Goal: Communication & Community: Answer question/provide support

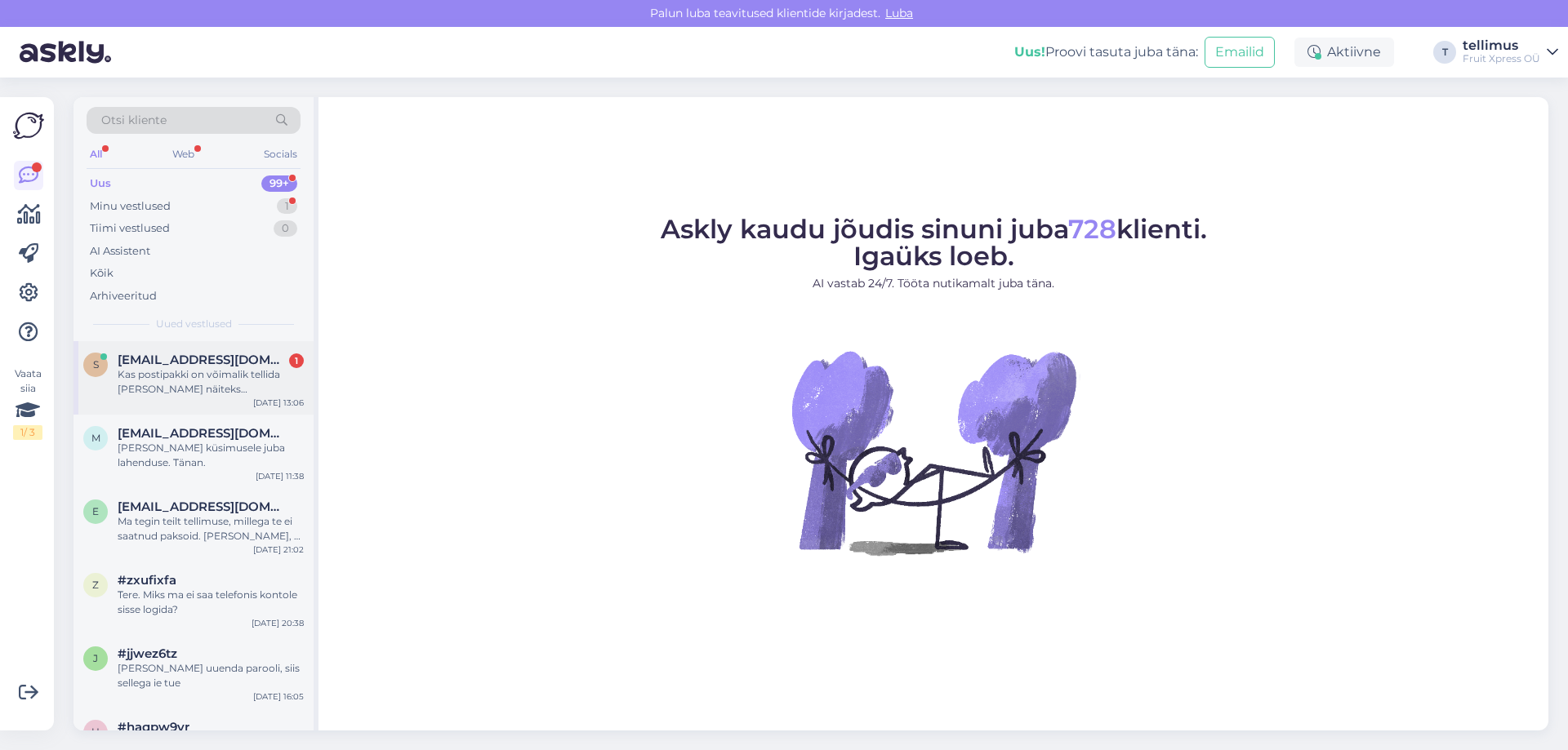
click at [137, 366] on span "[EMAIL_ADDRESS][DOMAIN_NAME]" at bounding box center [202, 360] width 170 height 15
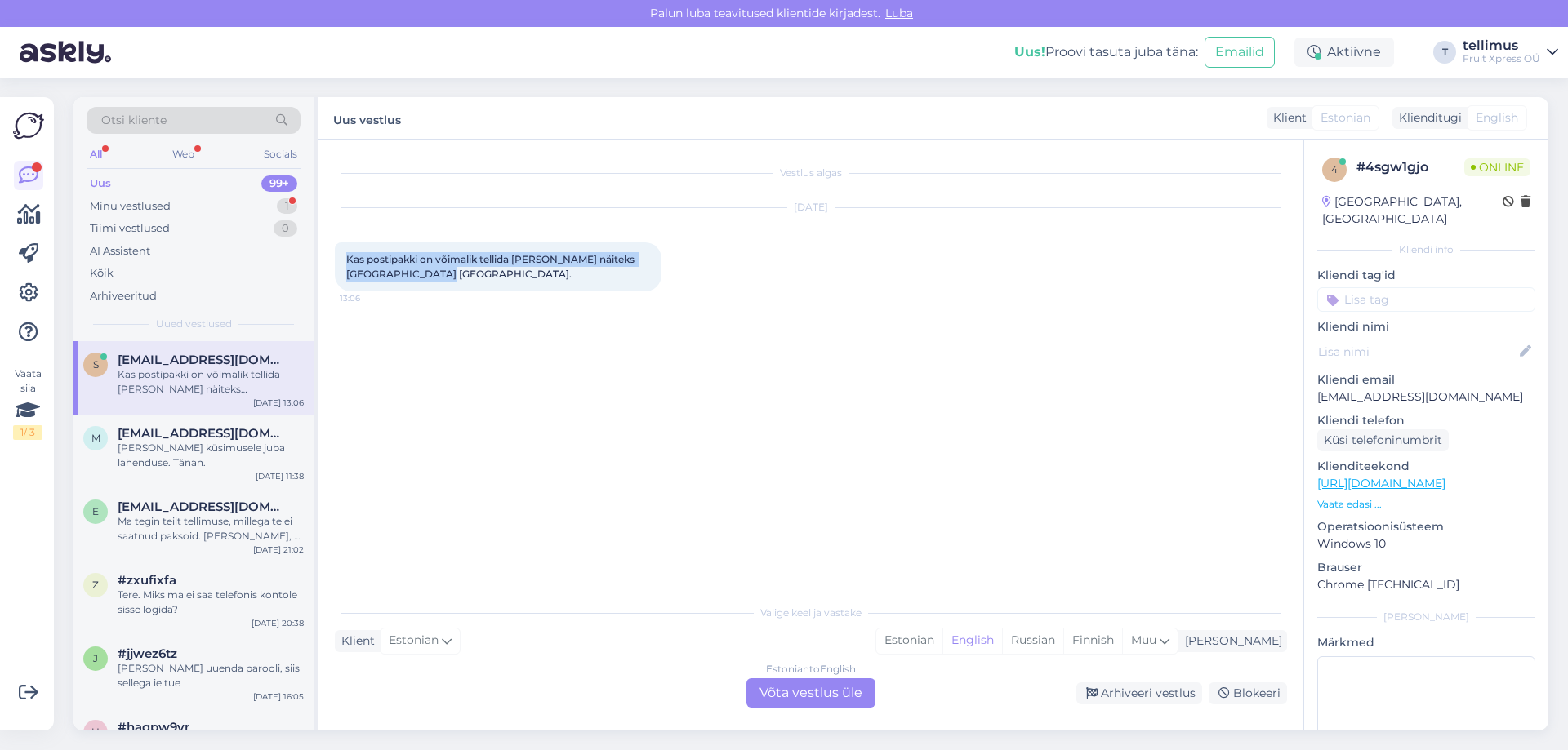
drag, startPoint x: 440, startPoint y: 284, endPoint x: 334, endPoint y: 253, distance: 110.4
click at [334, 253] on div "Vestlus algas [DATE] Kas postipakki on võimalik tellida [PERSON_NAME] näiteks […" at bounding box center [810, 435] width 984 height 591
copy span "Kas postipakki on võimalik tellida [PERSON_NAME] näiteks [GEOGRAPHIC_DATA] [GEO…"
click at [781, 694] on div "Estonian to English Võta vestlus üle" at bounding box center [811, 693] width 129 height 29
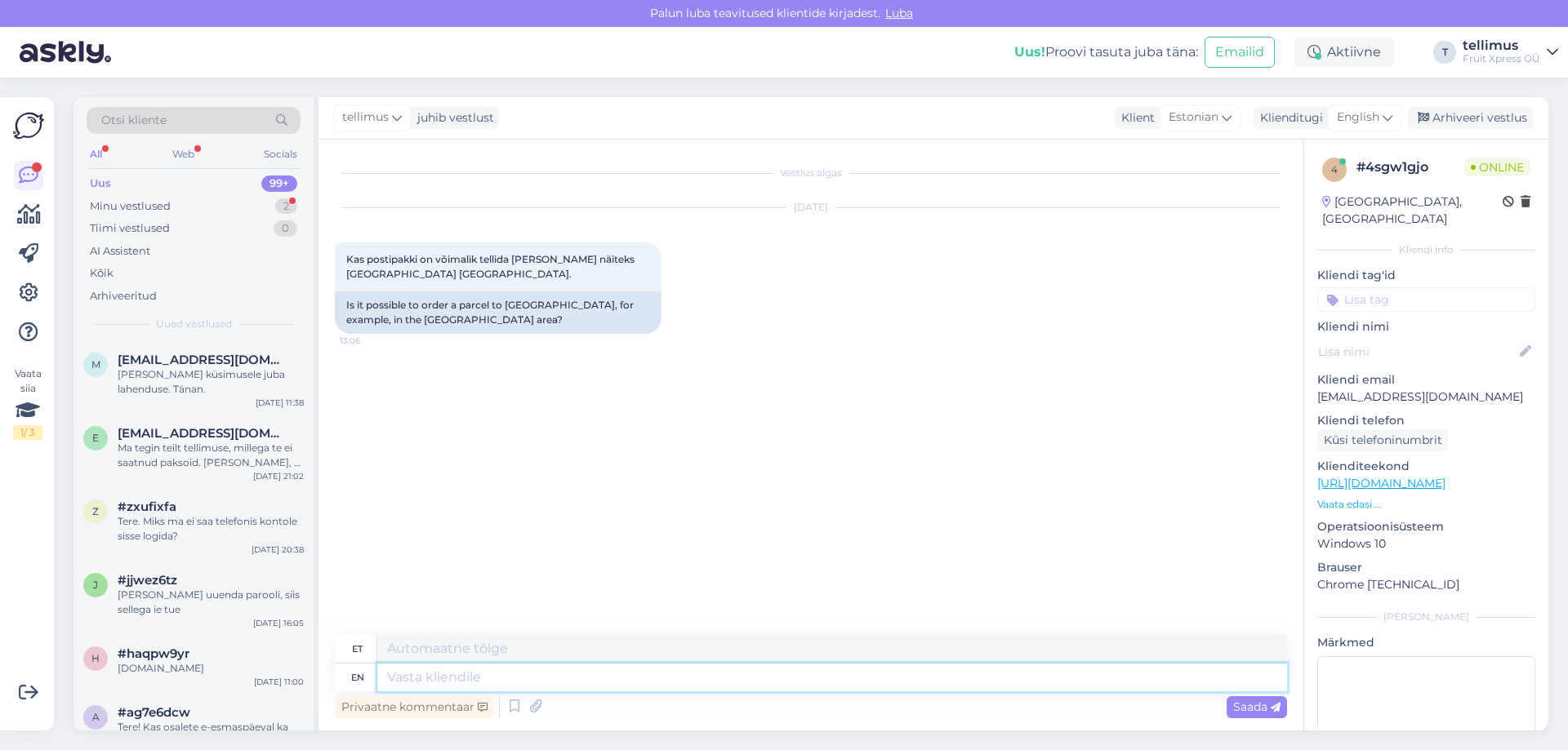
click at [473, 679] on textarea at bounding box center [832, 677] width 910 height 28
type textarea "Tere,"
type textarea "Tere, kahjuks ei"
type textarea "Tere, kahjuks"
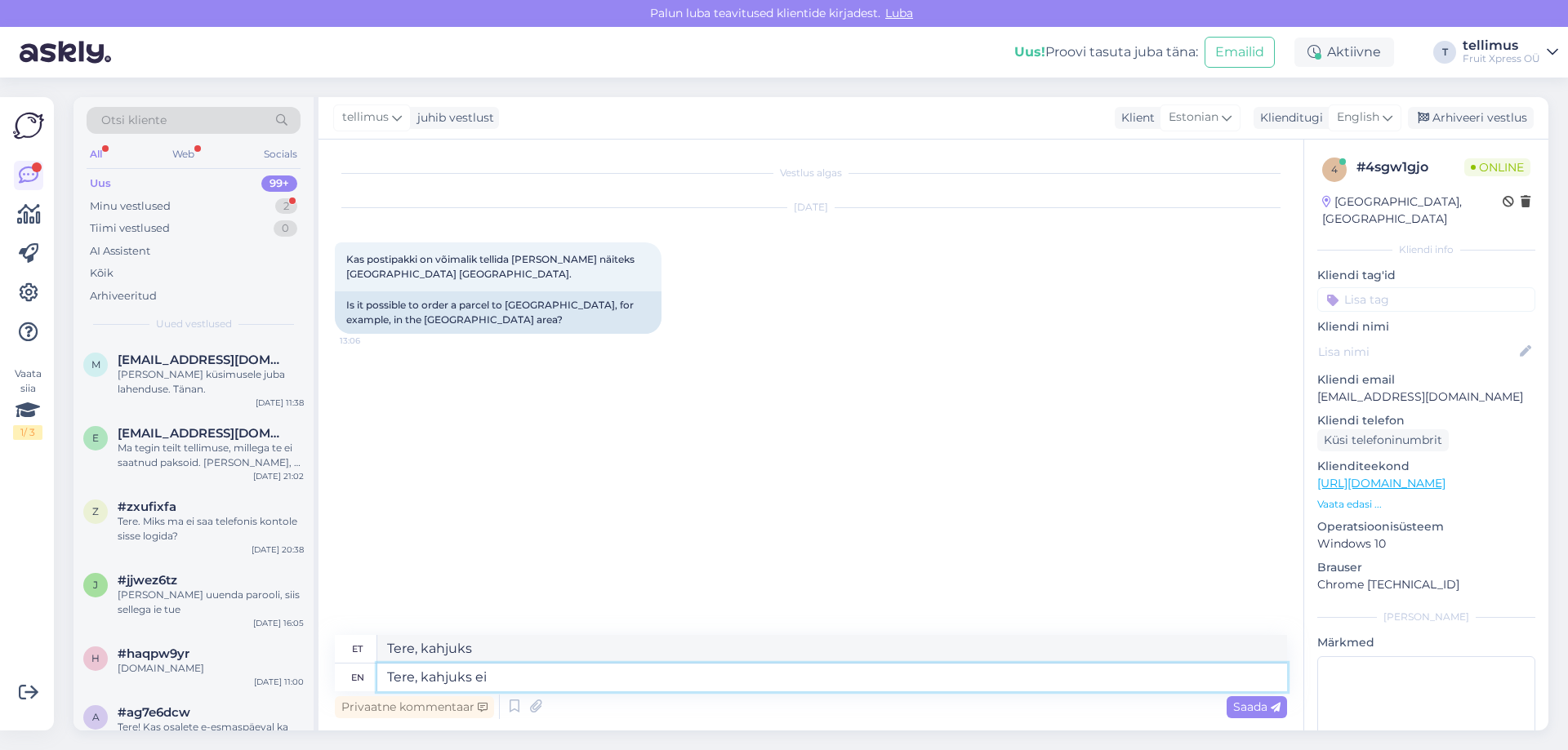
type textarea "Tere, kahjuks ei"
type textarea "Tere, kahjuks ei ole sa"
type textarea "Tere, kahjuks ei ole"
type textarea "Tere, kahjuks ei ole saa."
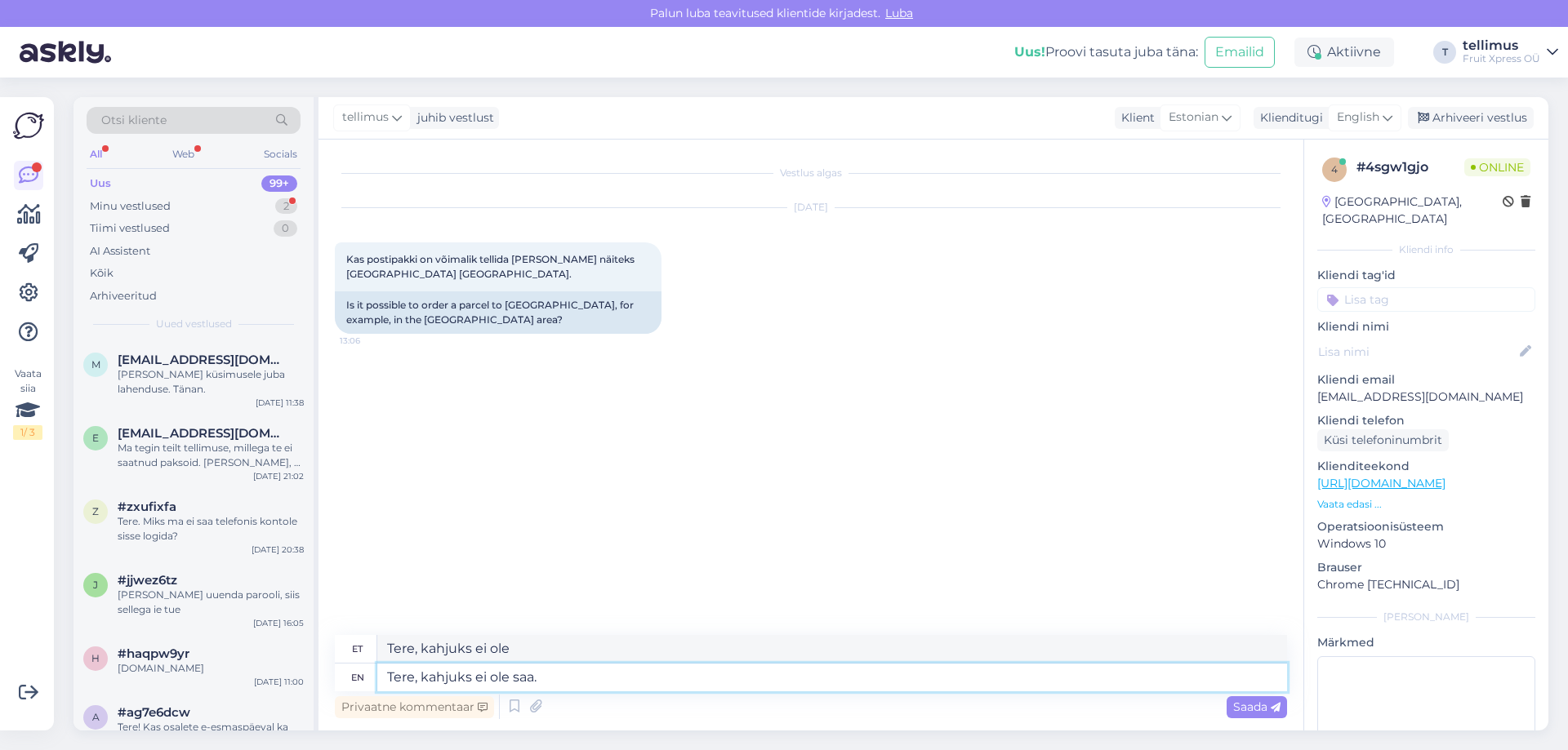
type textarea "Tere, kahjuks ei [PERSON_NAME] saanud."
drag, startPoint x: 431, startPoint y: 278, endPoint x: 346, endPoint y: 261, distance: 86.7
click at [346, 261] on div "Kas postipakki on võimalik tellida [PERSON_NAME] näiteks [GEOGRAPHIC_DATA] [GEO…" at bounding box center [497, 267] width 326 height 49
copy span "Kas postipakki on võimalik tellida [PERSON_NAME] näiteks [GEOGRAPHIC_DATA] [GEO…"
click at [564, 677] on textarea "Tere, kahjuks ei ole saa." at bounding box center [832, 677] width 910 height 28
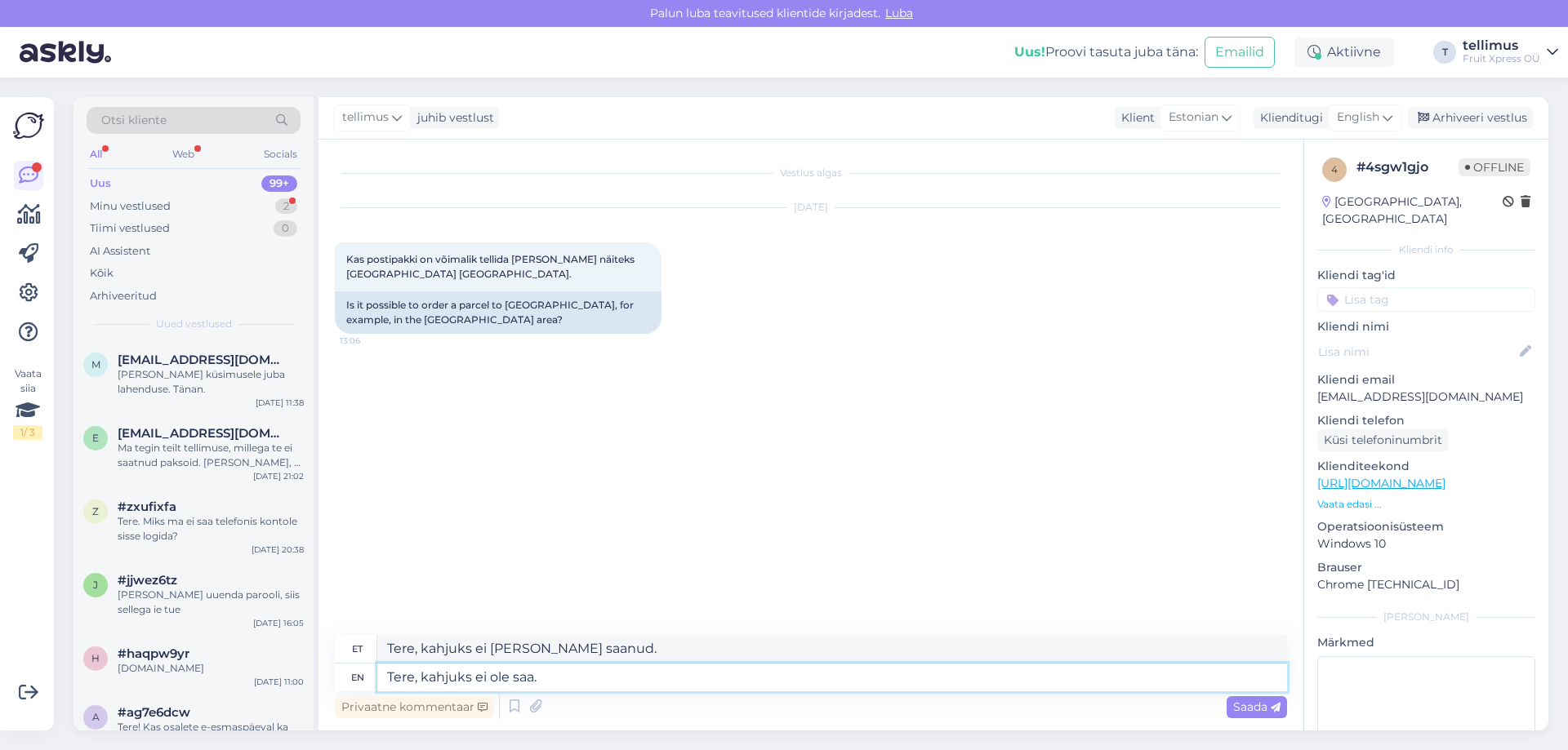
click at [565, 675] on textarea "Tere, kahjuks ei ole saa." at bounding box center [832, 677] width 910 height 28
drag, startPoint x: 566, startPoint y: 675, endPoint x: 557, endPoint y: 675, distance: 9.0
click at [557, 675] on textarea "Tere, kahjuks ei ole saa." at bounding box center [832, 677] width 910 height 28
type textarea "Tere, kahjuks ei ole"
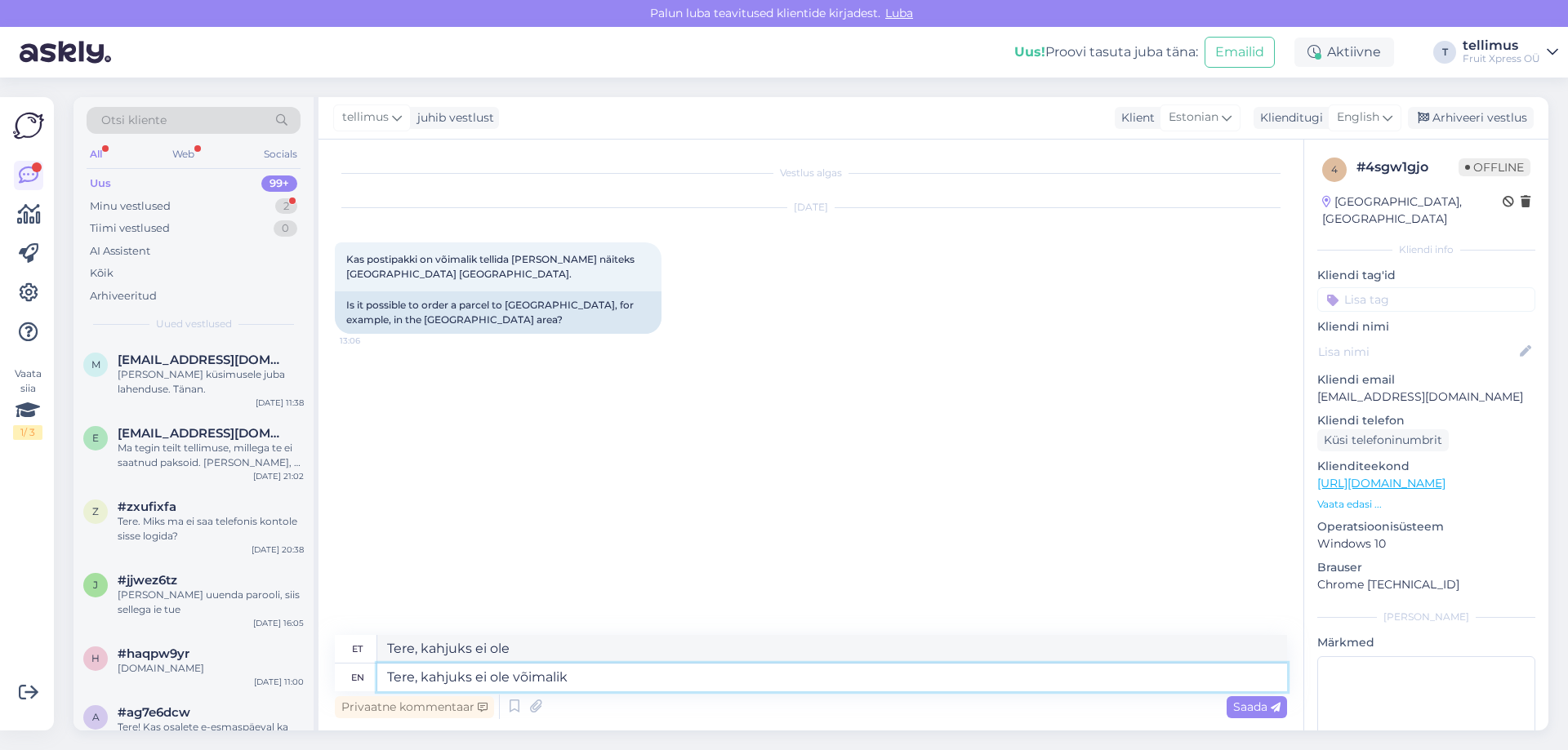
type textarea "Tere, kahjuks ei ole võimalik."
click at [1252, 705] on span "Saada" at bounding box center [1256, 707] width 47 height 15
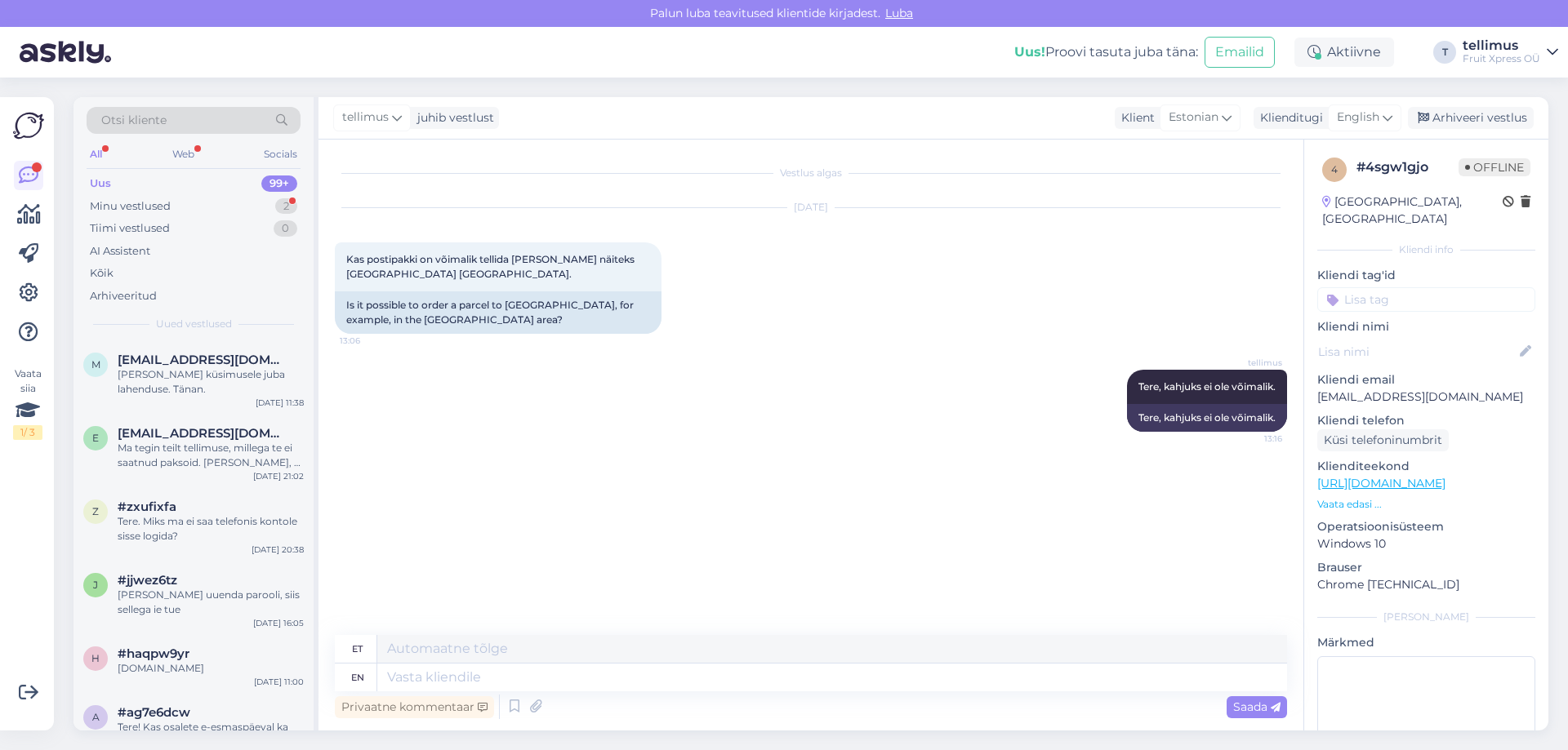
click at [103, 181] on div "Uus" at bounding box center [100, 184] width 21 height 16
click at [185, 468] on div "Ma tegin teilt tellimuse, millega te ei saatnud paksoid. [PERSON_NAME], et te k…" at bounding box center [210, 455] width 186 height 29
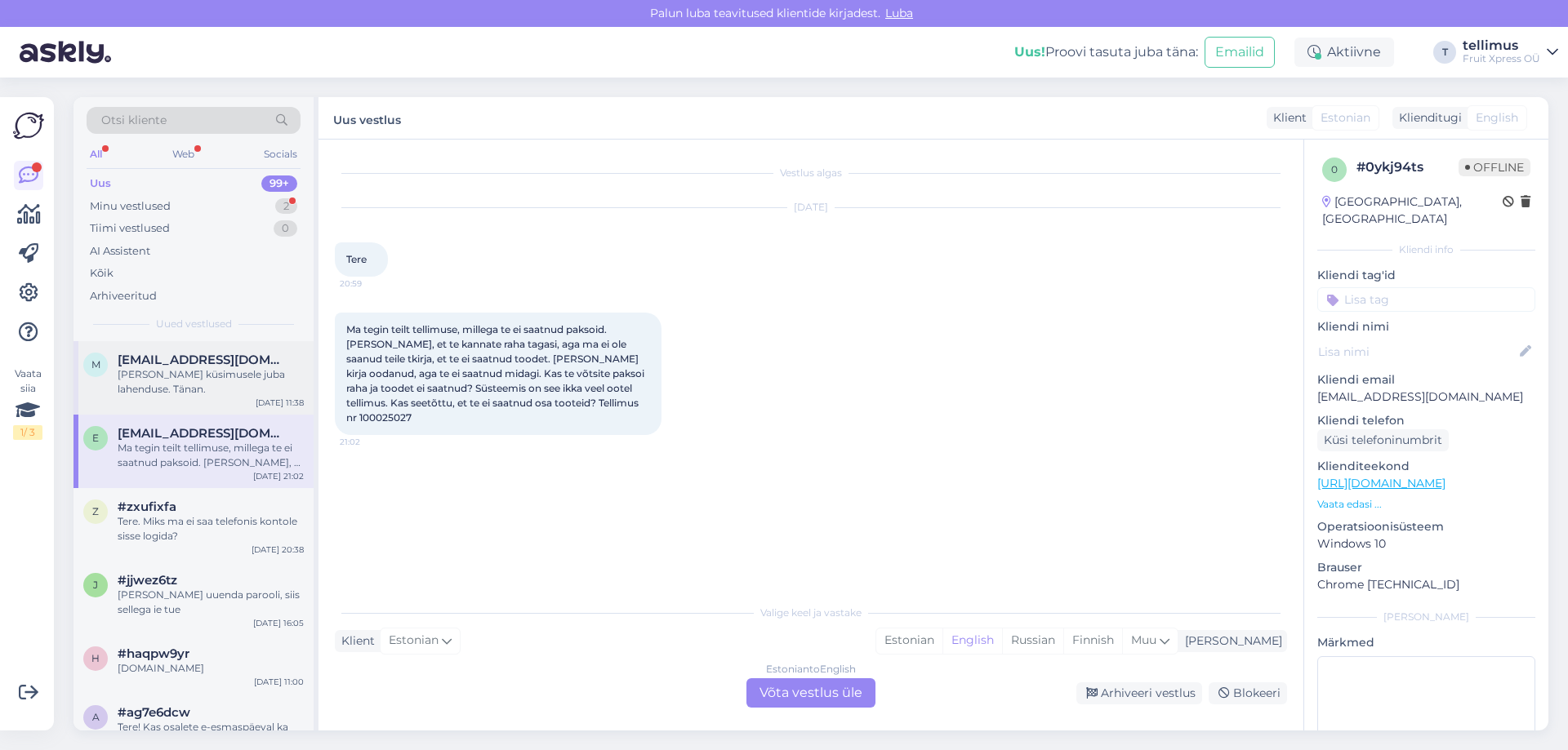
click at [135, 361] on span "[EMAIL_ADDRESS][DOMAIN_NAME]" at bounding box center [202, 360] width 170 height 15
